Goal: Transaction & Acquisition: Purchase product/service

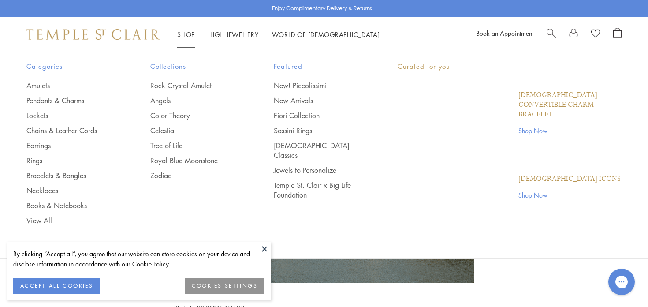
click at [188, 32] on link "Shop Shop" at bounding box center [186, 34] width 18 height 9
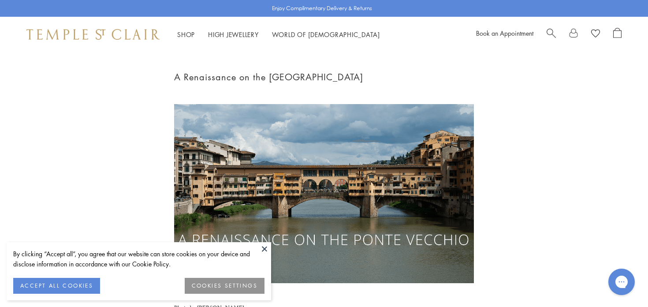
click at [49, 281] on button "ACCEPT ALL COOKIES" at bounding box center [56, 286] width 87 height 16
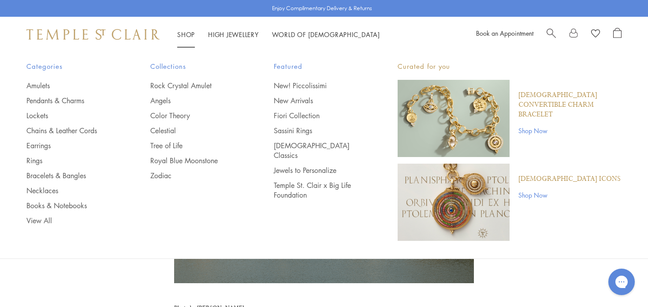
click at [183, 37] on link "Shop Shop" at bounding box center [186, 34] width 18 height 9
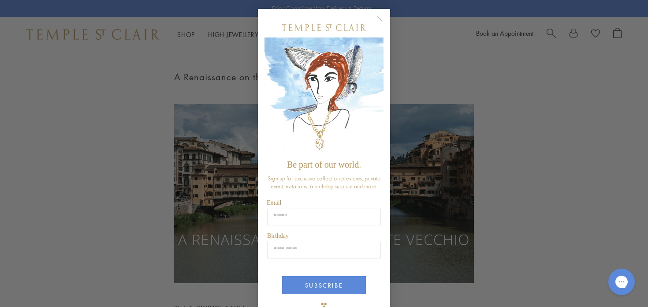
click at [380, 19] on circle "Close dialog" at bounding box center [379, 19] width 11 height 11
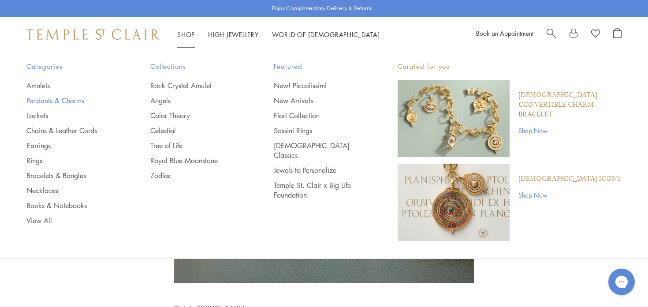
click at [55, 101] on link "Pendants & Charms" at bounding box center [70, 101] width 89 height 10
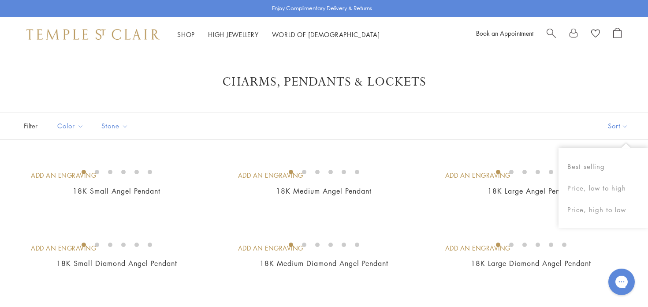
click at [617, 123] on button "Sort" at bounding box center [618, 125] width 60 height 27
click at [606, 183] on button "Price, low to high" at bounding box center [602, 188] width 89 height 22
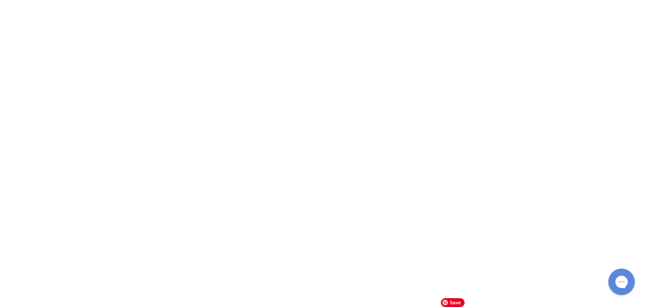
scroll to position [2835, 0]
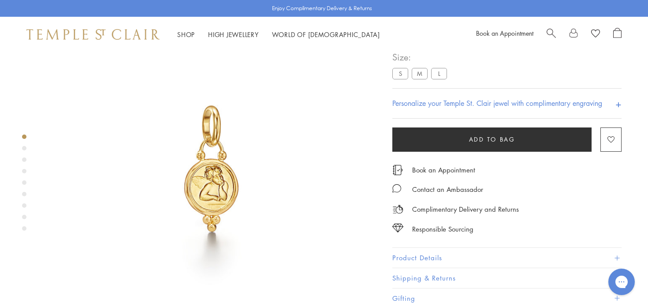
scroll to position [52, 0]
